Goal: Learn about a topic

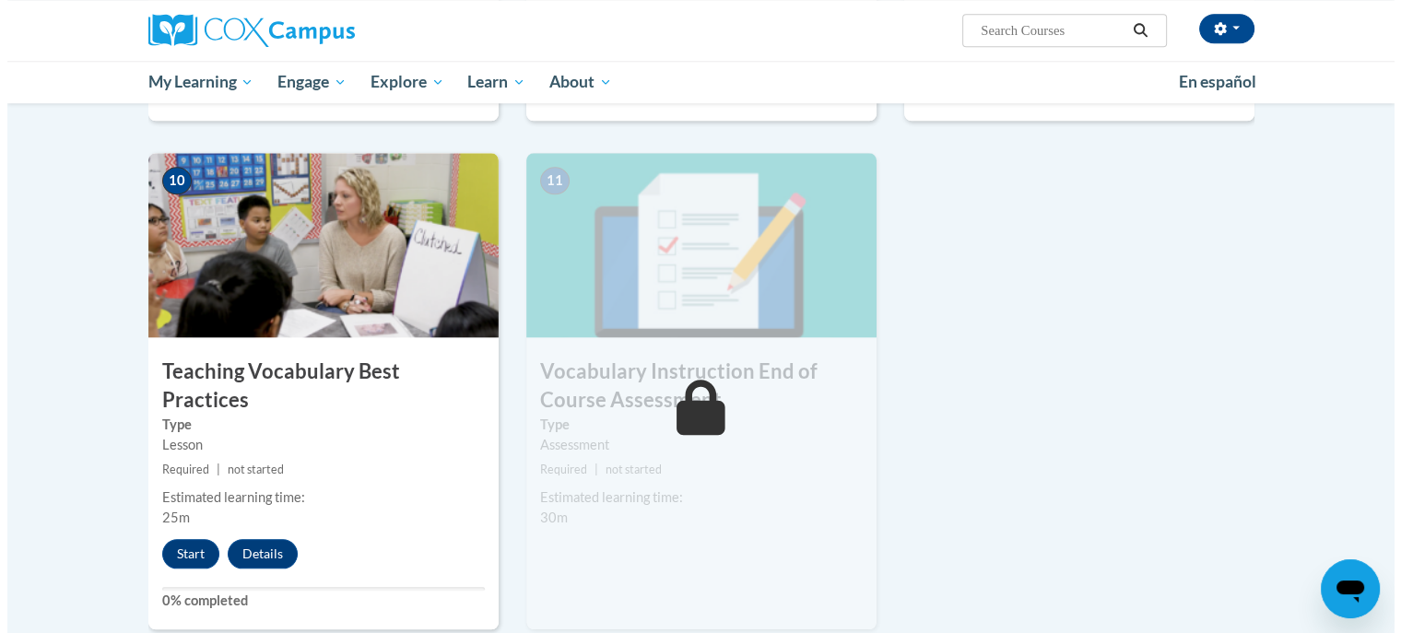
scroll to position [1855, 0]
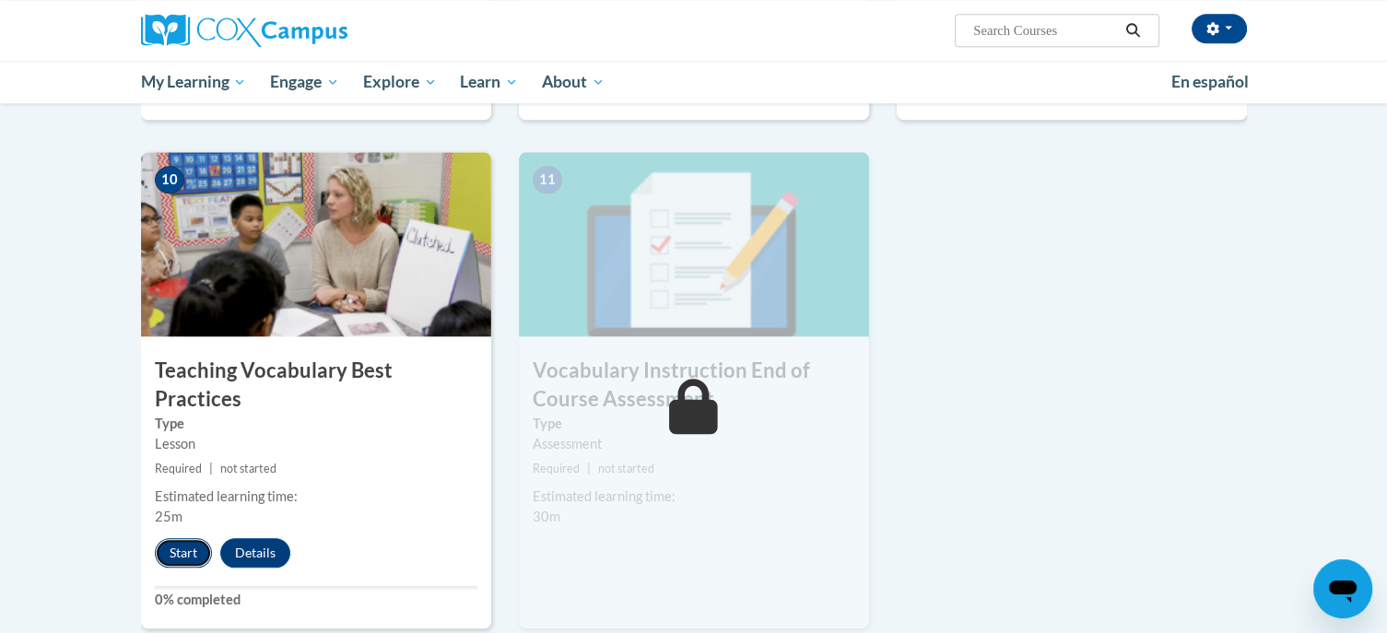
click at [188, 538] on button "Start" at bounding box center [183, 552] width 57 height 29
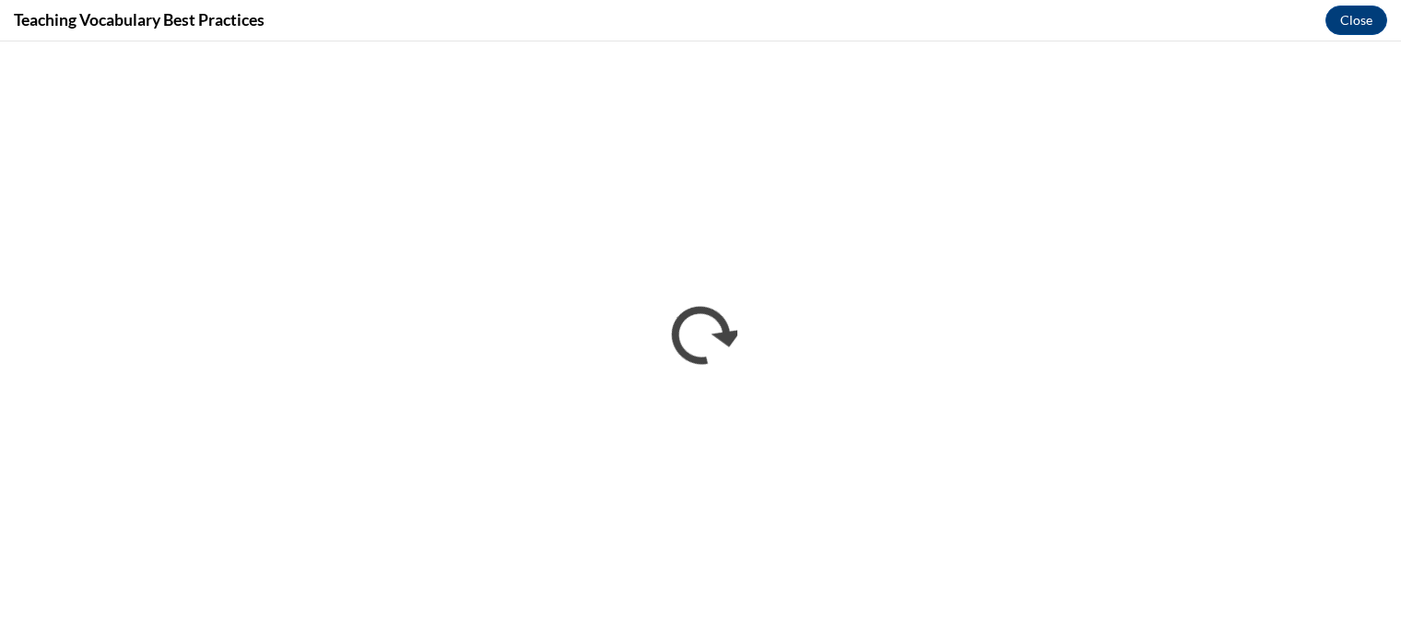
scroll to position [0, 0]
